Goal: Task Accomplishment & Management: Use online tool/utility

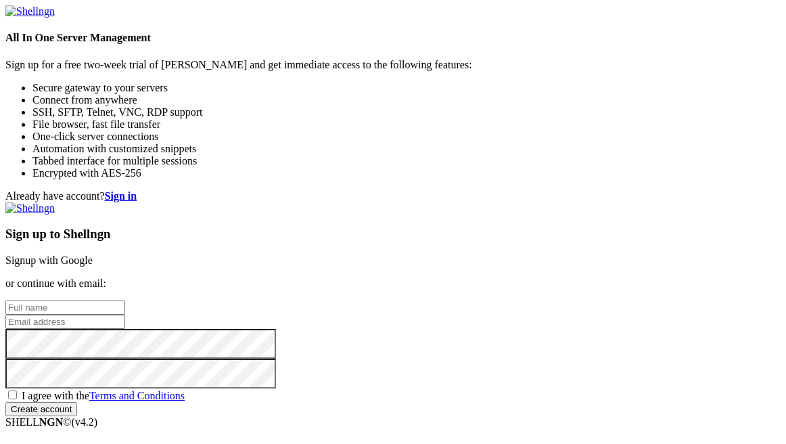
scroll to position [3, 0]
click at [93, 254] on link "Signup with Google" at bounding box center [48, 259] width 87 height 11
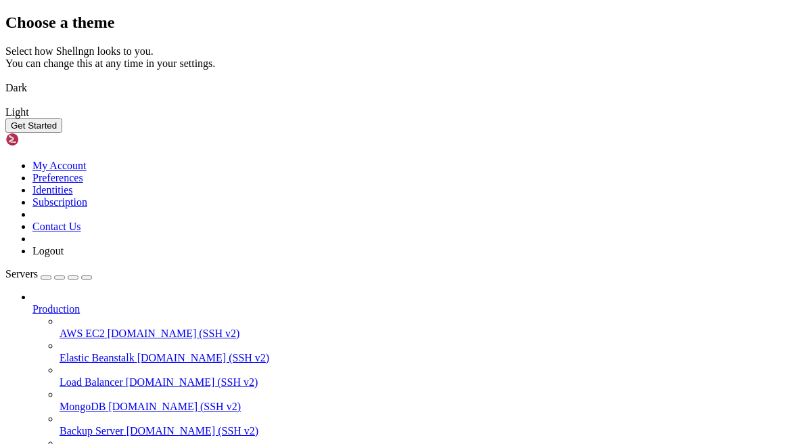
click at [530, 118] on link "Light" at bounding box center [392, 112] width 775 height 12
click at [62, 133] on button "Get Started" at bounding box center [33, 125] width 57 height 14
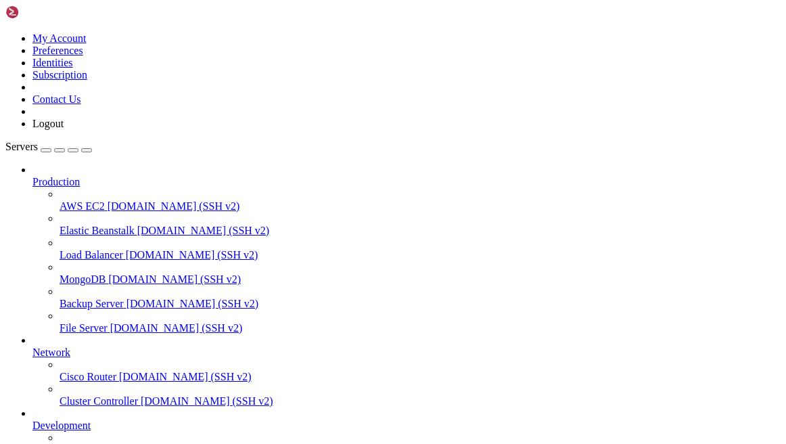
click at [5, 32] on icon at bounding box center [5, 32] width 0 height 0
click at [87, 39] on link "My Account" at bounding box center [59, 37] width 54 height 11
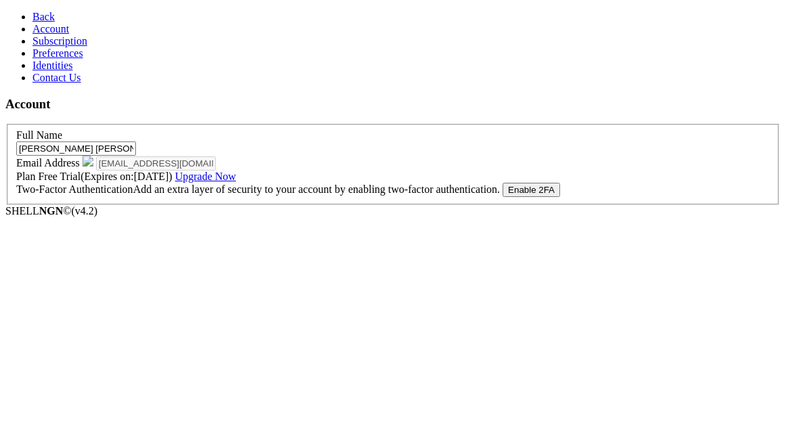
click at [235, 182] on span "Free Trial (Expires on: 10/12/2025 ) Upgrade Now" at bounding box center [136, 175] width 197 height 11
click at [58, 47] on span "Subscription" at bounding box center [59, 40] width 55 height 11
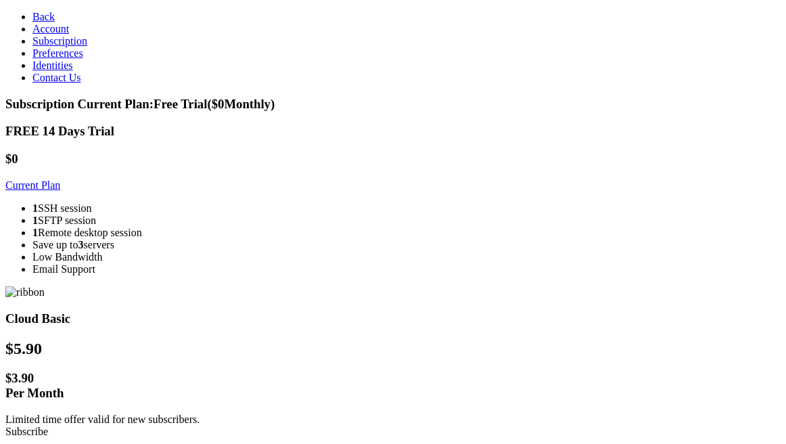
drag, startPoint x: 94, startPoint y: 36, endPoint x: 85, endPoint y: 32, distance: 10.1
click at [69, 34] on link "Account" at bounding box center [50, 28] width 37 height 11
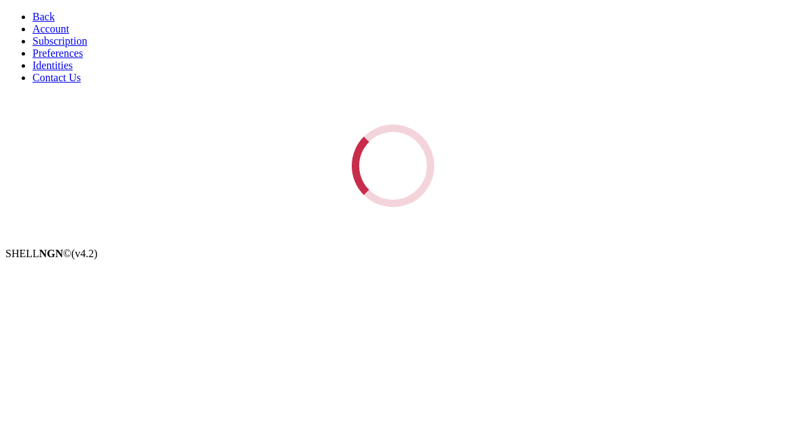
click at [32, 18] on link "Back" at bounding box center [43, 16] width 22 height 11
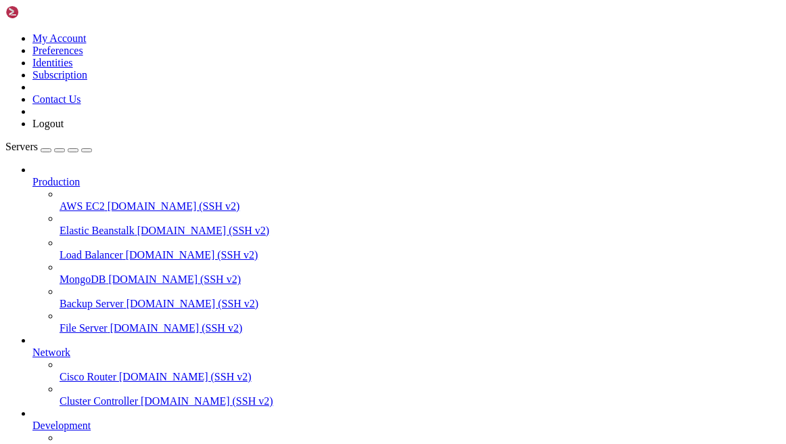
click at [5, 32] on icon at bounding box center [5, 32] width 0 height 0
click at [87, 39] on link "My Account" at bounding box center [59, 37] width 54 height 11
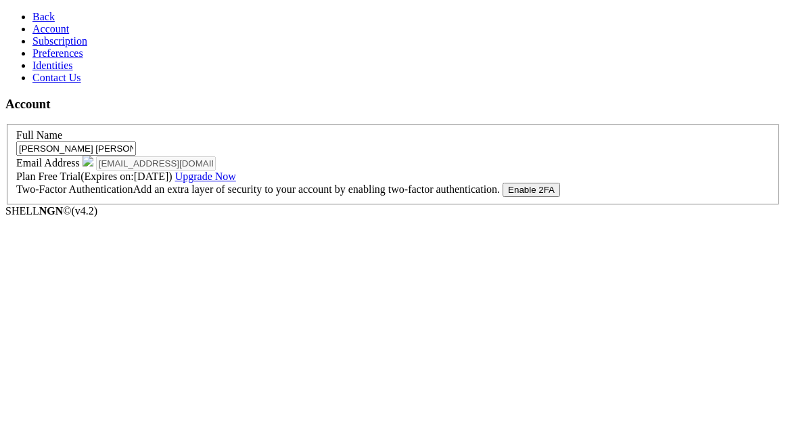
click at [55, 19] on link "Back" at bounding box center [43, 16] width 22 height 11
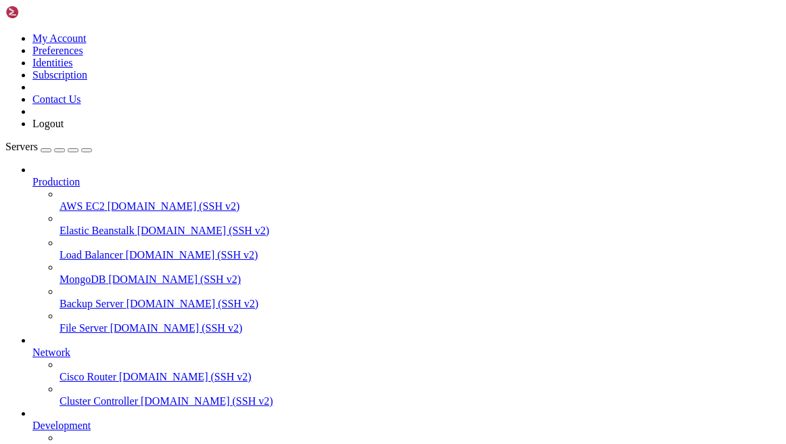
click at [80, 176] on span "Production" at bounding box center [55, 181] width 47 height 11
click at [109, 200] on span "demo.shellngn.com (SSH v2)" at bounding box center [174, 205] width 133 height 11
click at [137, 224] on span "demo.shellngn.com (SSH v2)" at bounding box center [203, 229] width 133 height 11
click at [126, 249] on span "demo.shellngn.com (SSH v2)" at bounding box center [192, 254] width 133 height 11
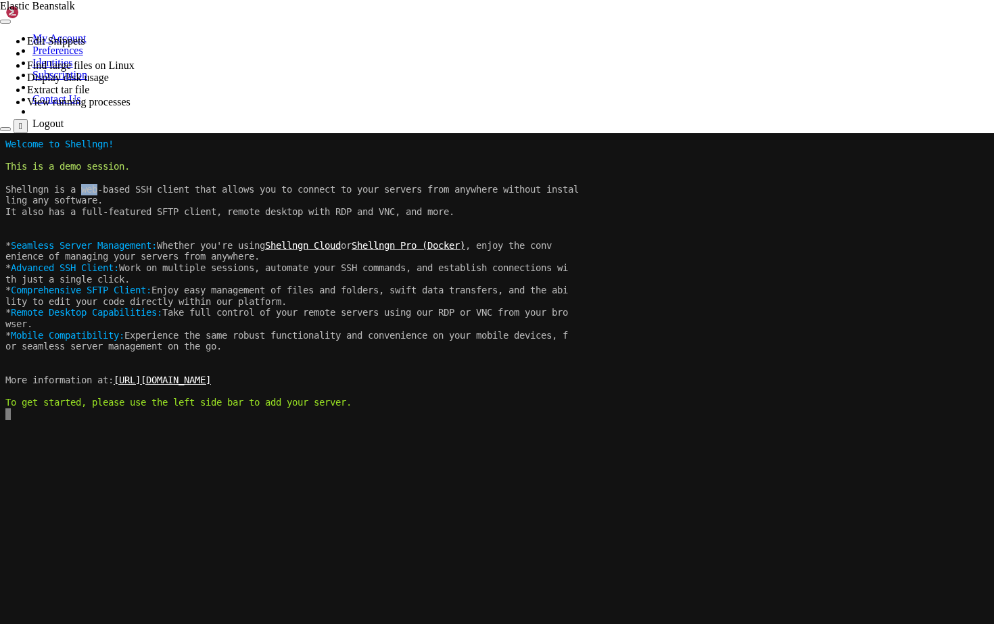
click at [96, 193] on x-row "Shellngn is a web-based SSH client that allows you to connect to your servers f…" at bounding box center [496, 189] width 982 height 11
click at [502, 133] on div at bounding box center [497, 133] width 994 height 0
click at [22, 121] on div "" at bounding box center [20, 126] width 3 height 10
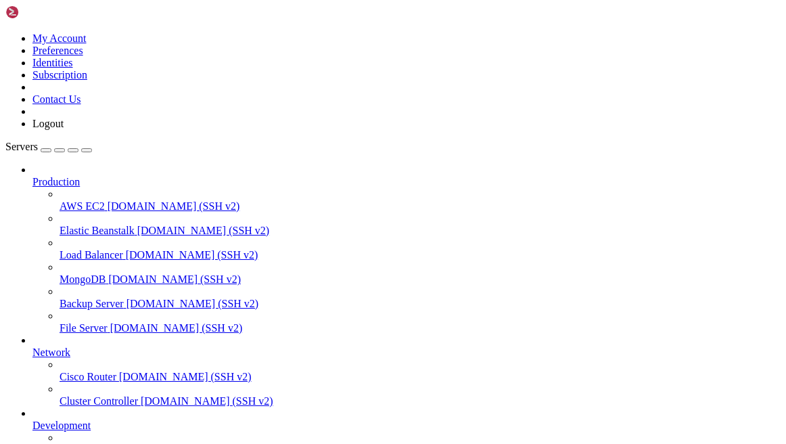
scroll to position [66, 0]
click at [70, 346] on span "Network" at bounding box center [51, 351] width 38 height 11
click at [91, 419] on span "Development" at bounding box center [61, 424] width 58 height 11
click at [53, 176] on span "Production" at bounding box center [55, 181] width 47 height 11
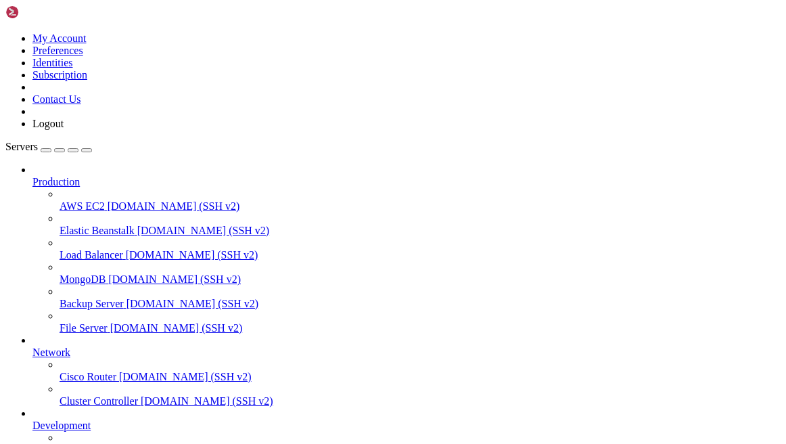
click at [27, 141] on span "Servers" at bounding box center [21, 146] width 32 height 11
click at [5, 32] on link at bounding box center [5, 32] width 0 height 0
click at [64, 129] on link "Logout" at bounding box center [47, 123] width 31 height 11
